Goal: Task Accomplishment & Management: Use online tool/utility

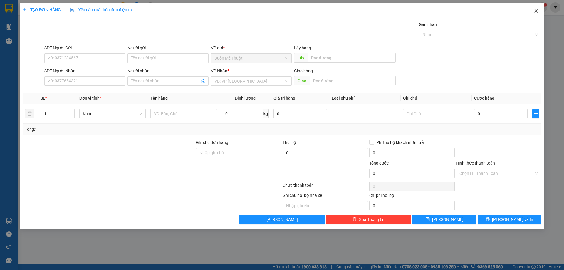
click at [536, 11] on icon "close" at bounding box center [536, 11] width 5 height 5
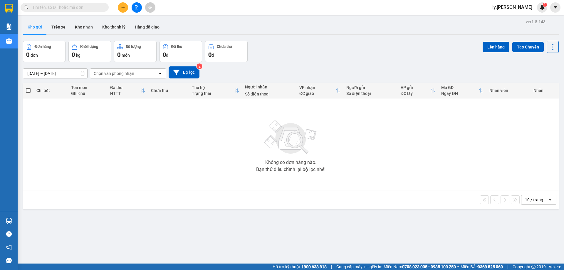
click at [138, 5] on button at bounding box center [137, 7] width 10 height 10
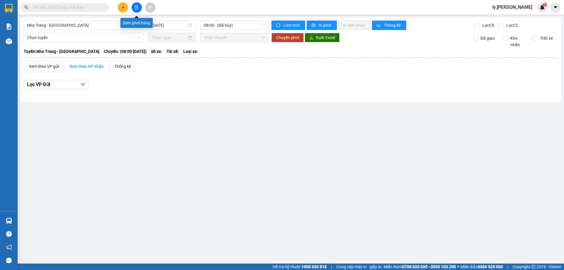
click at [135, 6] on icon "file-add" at bounding box center [137, 7] width 4 height 4
click at [100, 27] on span "Nha Trang - [GEOGRAPHIC_DATA]" at bounding box center [83, 25] width 113 height 9
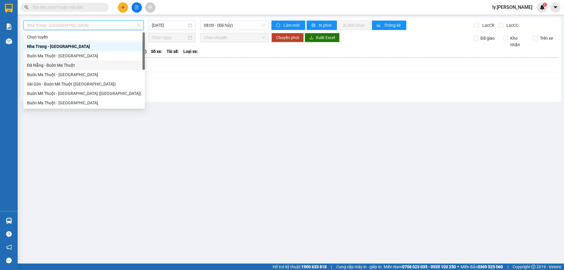
click at [65, 60] on div "Buôn Ma Thuột - [GEOGRAPHIC_DATA]" at bounding box center [84, 55] width 121 height 9
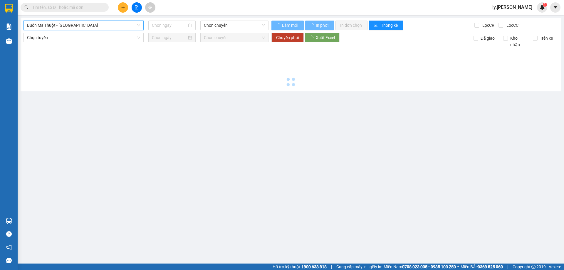
type input "[DATE]"
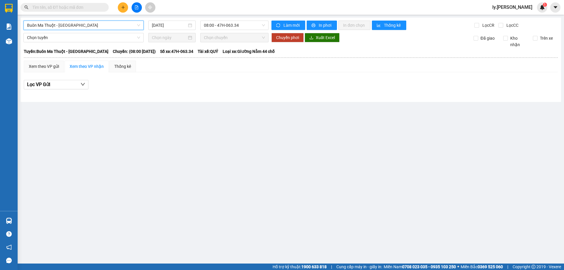
click at [92, 27] on span "Buôn Ma Thuột - [GEOGRAPHIC_DATA]" at bounding box center [83, 25] width 113 height 9
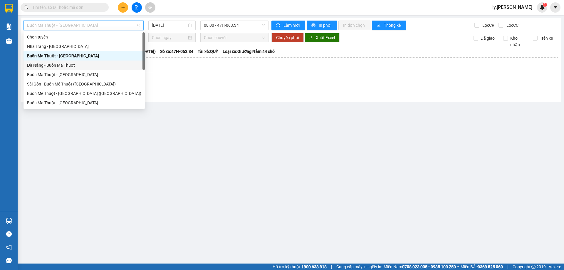
click at [77, 63] on div "Đà Nẵng - Buôn Ma Thuột" at bounding box center [84, 65] width 114 height 6
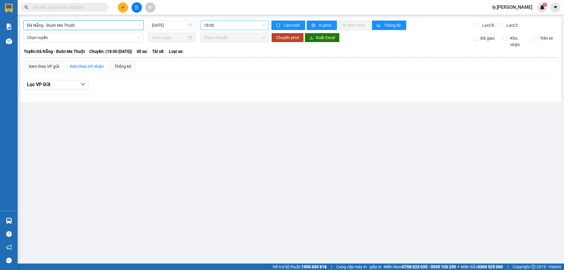
click at [224, 27] on span "18:00" at bounding box center [234, 25] width 61 height 9
click at [187, 30] on div "[GEOGRAPHIC_DATA] - [GEOGRAPHIC_DATA] [DATE] 18:00 Làm mới In phơi In đơn chọn …" at bounding box center [291, 60] width 541 height 84
click at [171, 27] on input "[DATE]" at bounding box center [169, 25] width 35 height 6
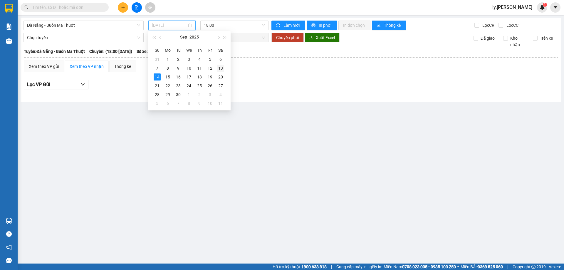
click at [222, 68] on div "13" at bounding box center [220, 68] width 7 height 7
type input "[DATE]"
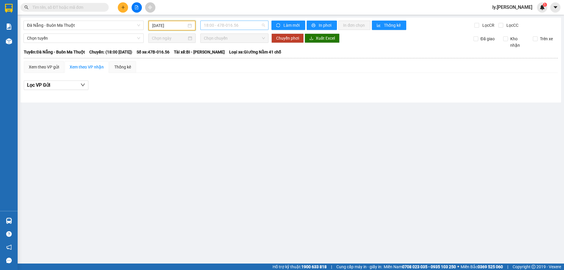
click at [232, 22] on span "18:00 - 47B-016.56" at bounding box center [234, 25] width 61 height 9
click at [226, 56] on div "18:31 - 47B-012.31" at bounding box center [227, 56] width 46 height 6
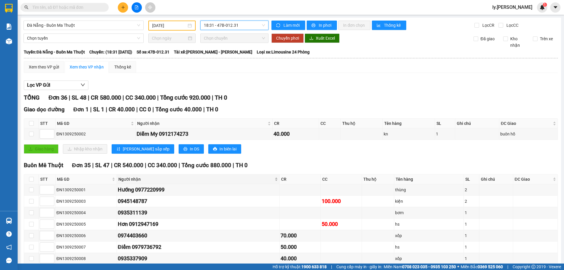
scroll to position [59, 0]
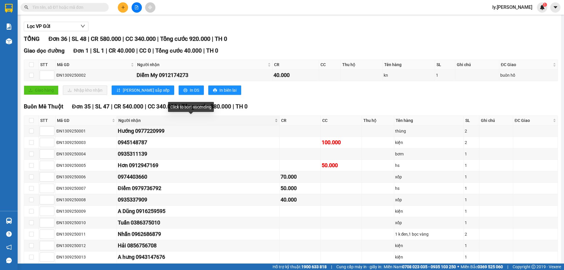
click at [264, 119] on div "Người nhận" at bounding box center [198, 120] width 160 height 6
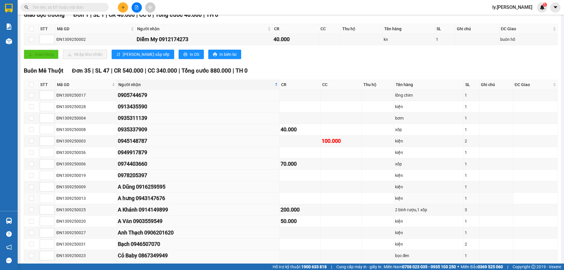
scroll to position [0, 0]
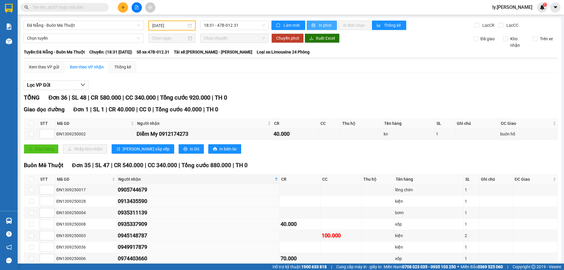
click at [331, 27] on button "In phơi" at bounding box center [322, 25] width 30 height 9
click at [320, 23] on span "In phơi" at bounding box center [326, 25] width 14 height 6
drag, startPoint x: 69, startPoint y: 21, endPoint x: 60, endPoint y: 32, distance: 14.6
click at [69, 22] on span "Đà Nẵng - Buôn Ma Thuột" at bounding box center [83, 25] width 113 height 9
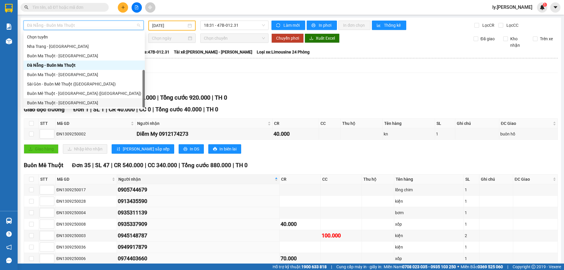
scroll to position [9, 0]
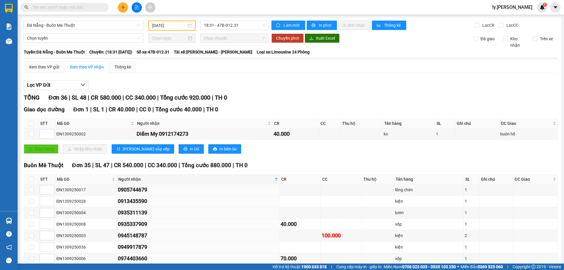
click at [272, 88] on div "Lọc VP Gửi" at bounding box center [291, 86] width 534 height 10
click at [81, 25] on span "Đà Nẵng - Buôn Ma Thuột" at bounding box center [83, 25] width 113 height 9
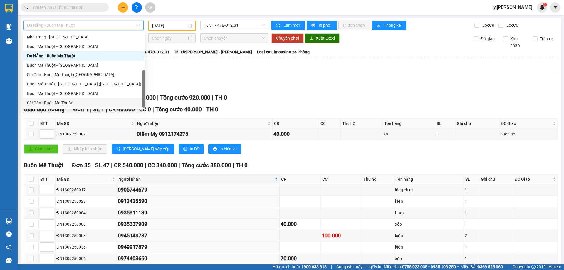
click at [59, 104] on div "Sài Gòn - Buôn Ma Thuột" at bounding box center [84, 103] width 114 height 6
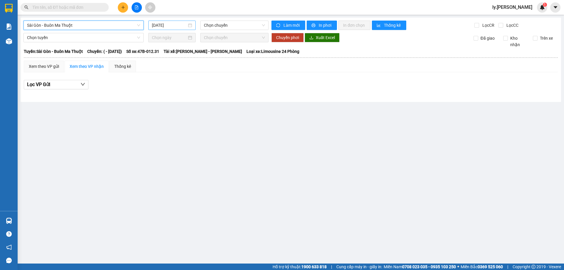
click at [168, 29] on div "[DATE]" at bounding box center [171, 25] width 47 height 9
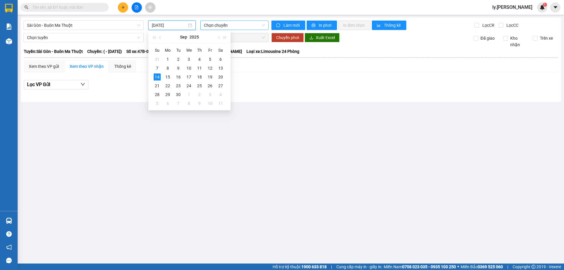
click at [254, 26] on span "Chọn chuyến" at bounding box center [234, 25] width 61 height 9
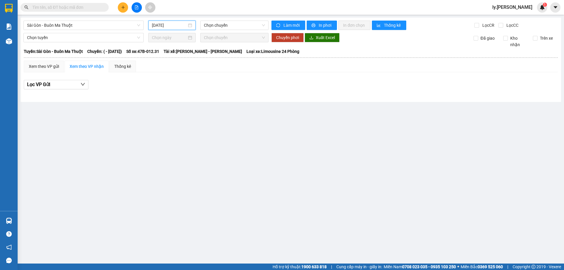
drag, startPoint x: 166, startPoint y: 26, endPoint x: 165, endPoint y: 41, distance: 14.7
click at [165, 26] on input "[DATE]" at bounding box center [169, 25] width 35 height 6
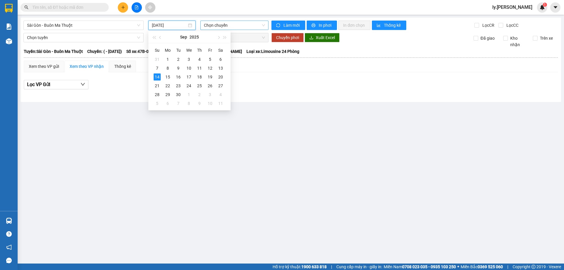
click at [230, 24] on span "Chọn chuyến" at bounding box center [234, 25] width 61 height 9
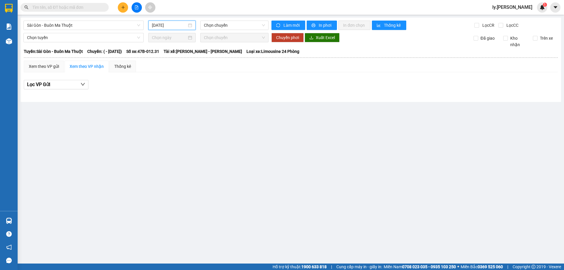
drag, startPoint x: 182, startPoint y: 25, endPoint x: 179, endPoint y: 44, distance: 20.0
click at [182, 25] on input "[DATE]" at bounding box center [169, 25] width 35 height 6
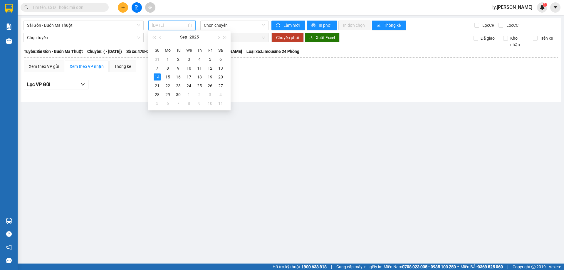
drag, startPoint x: 220, startPoint y: 68, endPoint x: 242, endPoint y: 31, distance: 43.3
click at [221, 68] on div "13" at bounding box center [220, 68] width 7 height 7
type input "[DATE]"
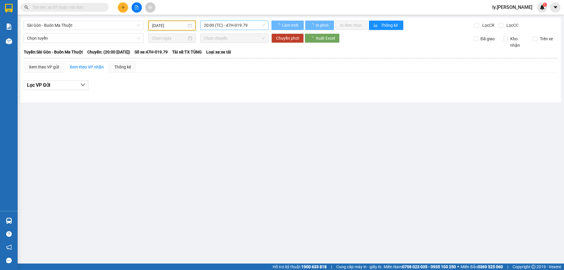
click at [234, 24] on span "20:00 (TC) - 47H-019.79" at bounding box center [234, 25] width 61 height 9
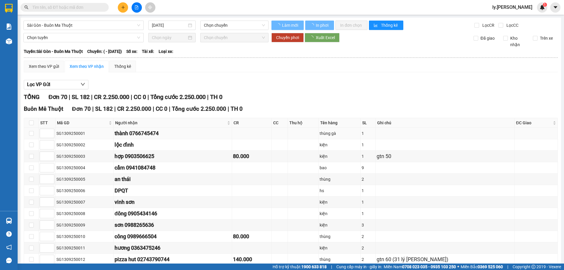
type input "[DATE]"
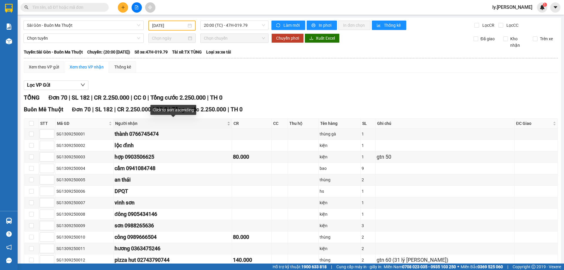
click at [230, 122] on div "Người nhận" at bounding box center [172, 123] width 115 height 6
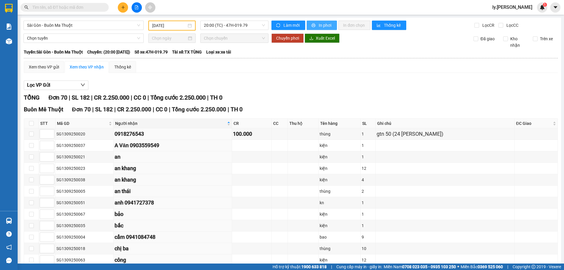
click at [312, 23] on button "In phơi" at bounding box center [322, 25] width 30 height 9
drag, startPoint x: 318, startPoint y: 107, endPoint x: 315, endPoint y: 103, distance: 5.2
click at [318, 107] on div "Buôn Mê Thuột Đơn 70 | SL 182 | CR 2.250.000 | CC 0 | Tổng cước 2.250.000 | TH 0" at bounding box center [291, 109] width 534 height 9
